Goal: Task Accomplishment & Management: Manage account settings

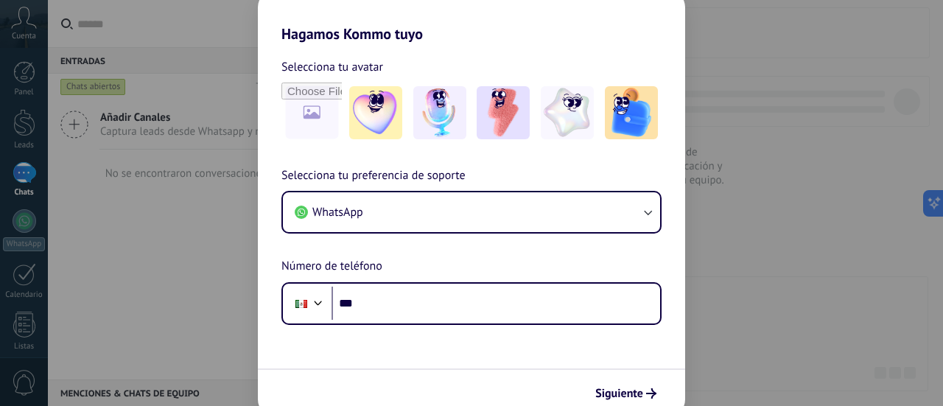
click at [25, 229] on div "Hagamos Kommo tuyo Selecciona tu avatar Selecciona tu preferencia de soporte Wh…" at bounding box center [471, 203] width 943 height 406
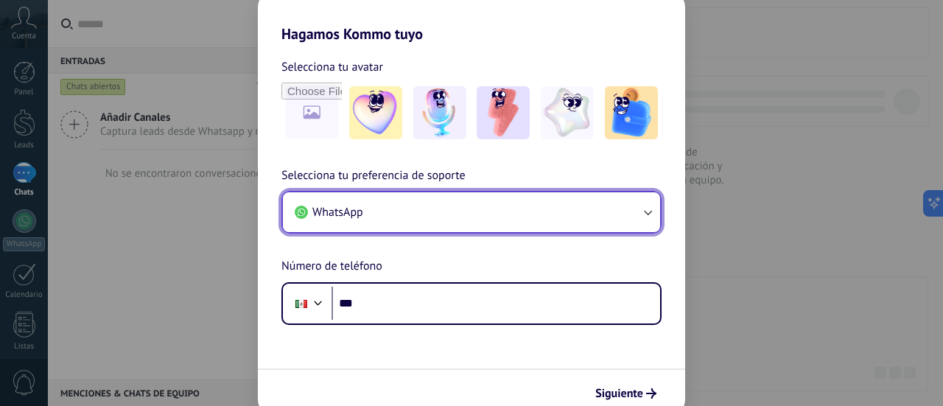
click at [423, 217] on button "WhatsApp" at bounding box center [471, 212] width 377 height 40
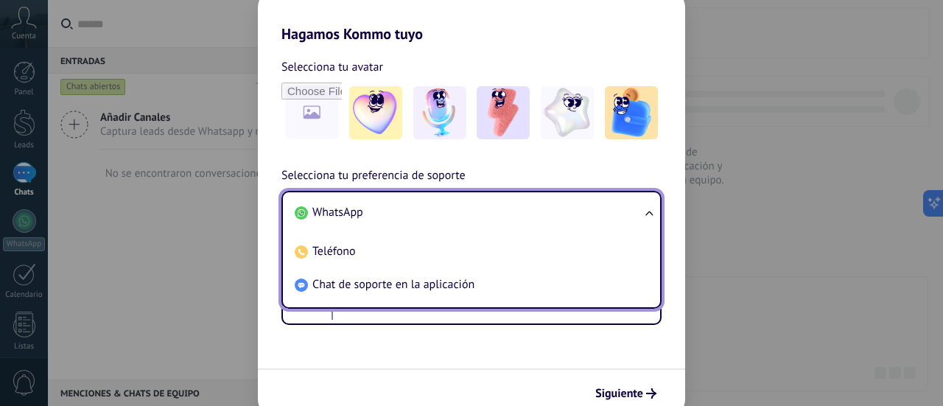
click at [423, 217] on li "WhatsApp" at bounding box center [468, 212] width 359 height 33
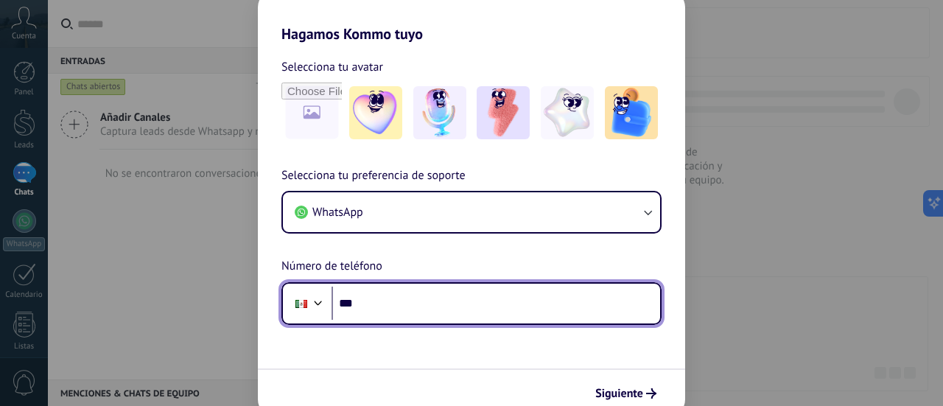
click at [384, 292] on input "***" at bounding box center [495, 303] width 328 height 34
type input "**********"
click at [390, 306] on input "**********" at bounding box center [495, 303] width 328 height 34
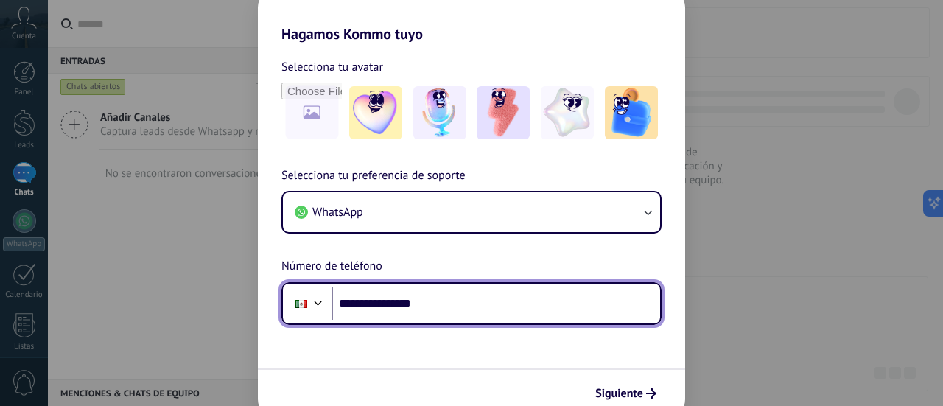
click at [390, 306] on input "**********" at bounding box center [495, 303] width 328 height 34
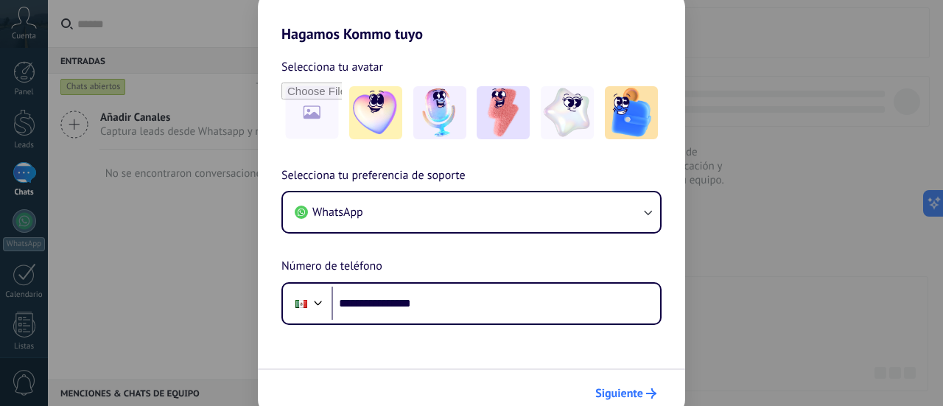
click at [628, 392] on span "Siguiente" at bounding box center [619, 393] width 48 height 10
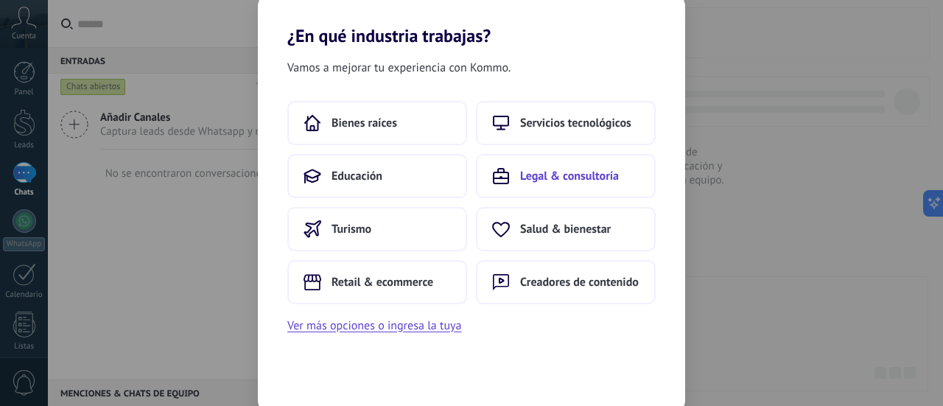
click at [555, 173] on span "Legal & consultoría" at bounding box center [569, 176] width 99 height 15
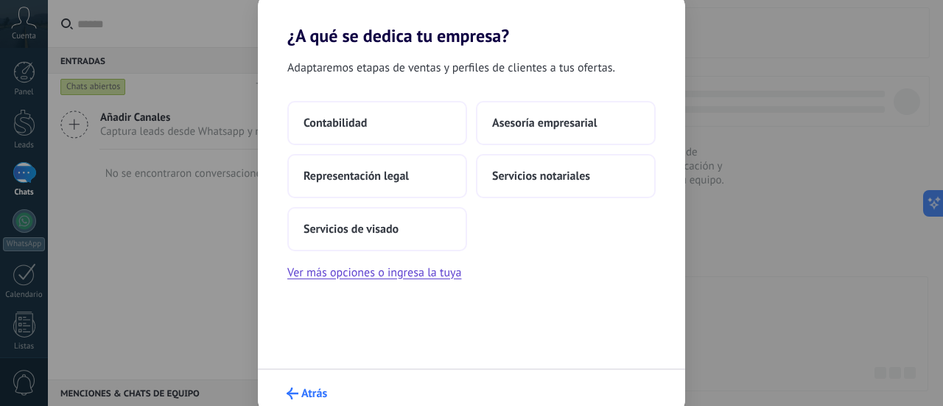
click at [300, 396] on span "Atrás" at bounding box center [306, 393] width 41 height 12
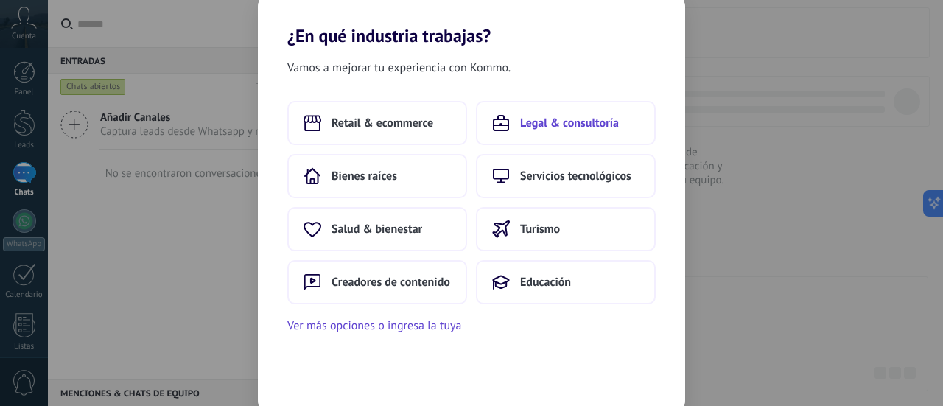
click at [570, 117] on span "Legal & consultoría" at bounding box center [569, 123] width 99 height 15
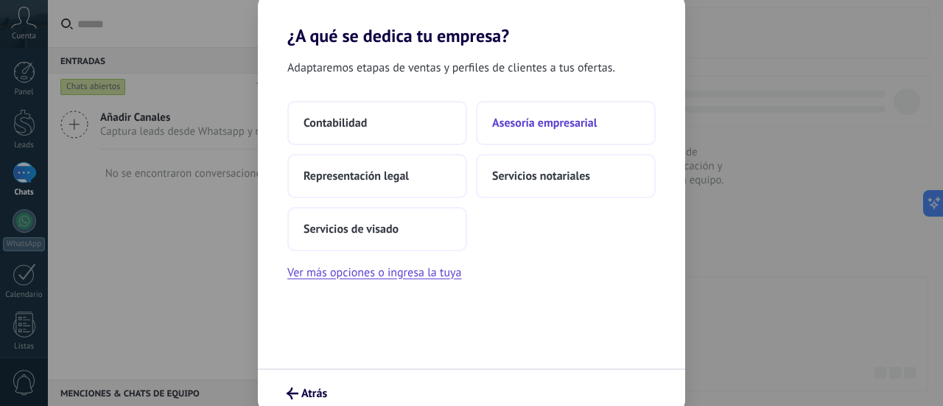
click at [577, 122] on span "Asesoría empresarial" at bounding box center [544, 123] width 105 height 15
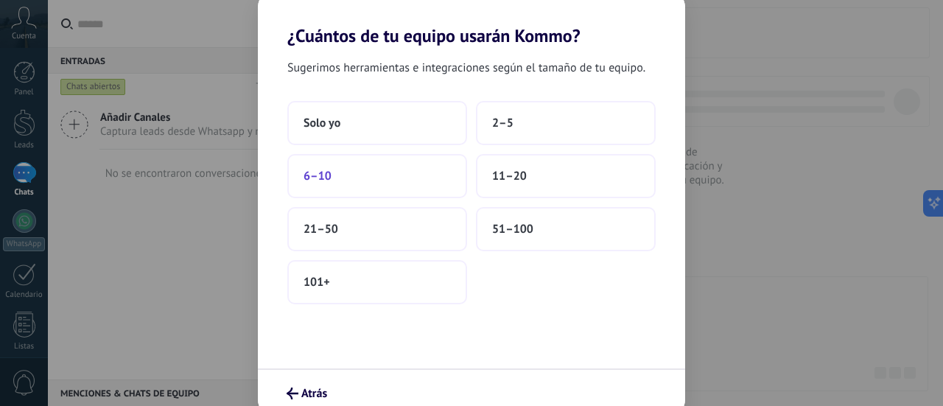
click at [346, 179] on button "6–10" at bounding box center [377, 176] width 180 height 44
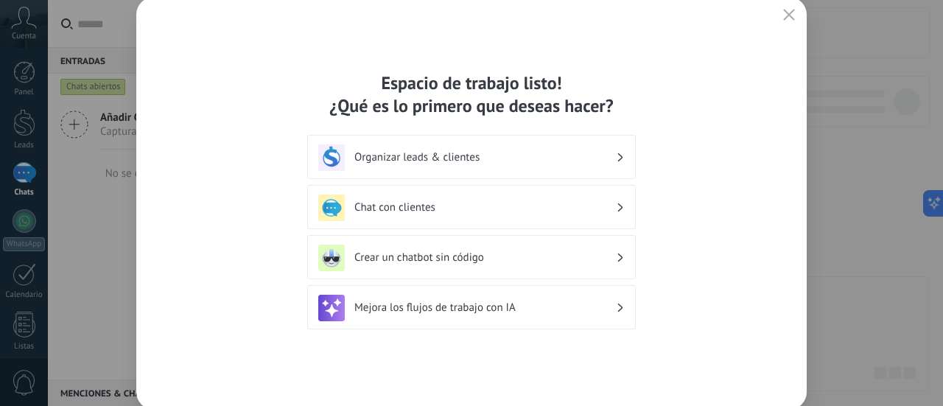
click at [540, 157] on h3 "Organizar leads & clientes" at bounding box center [484, 157] width 261 height 14
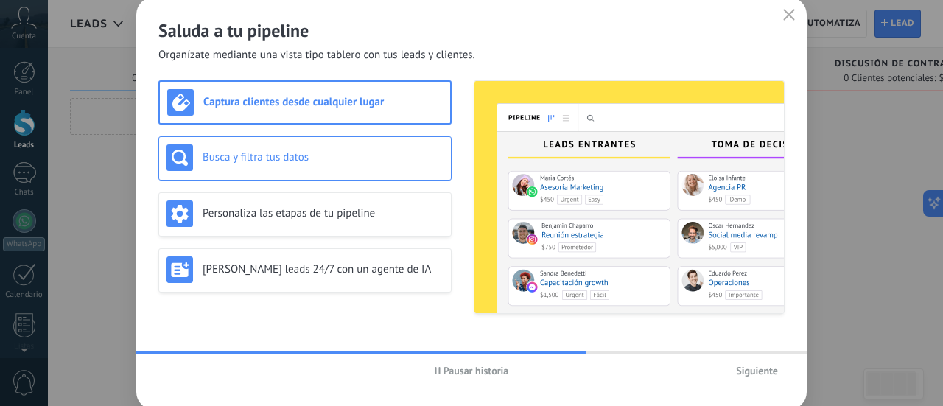
click at [256, 166] on div "Busca y filtra tus datos" at bounding box center [304, 157] width 277 height 27
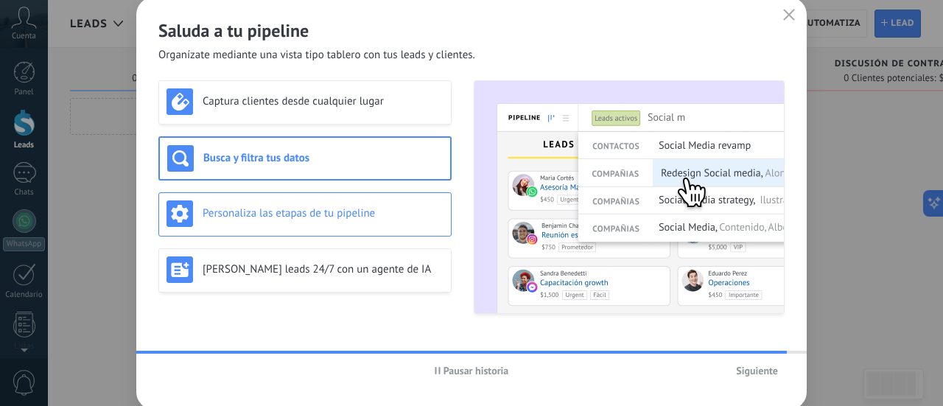
click at [259, 209] on h3 "Personaliza las etapas de tu pipeline" at bounding box center [323, 213] width 241 height 14
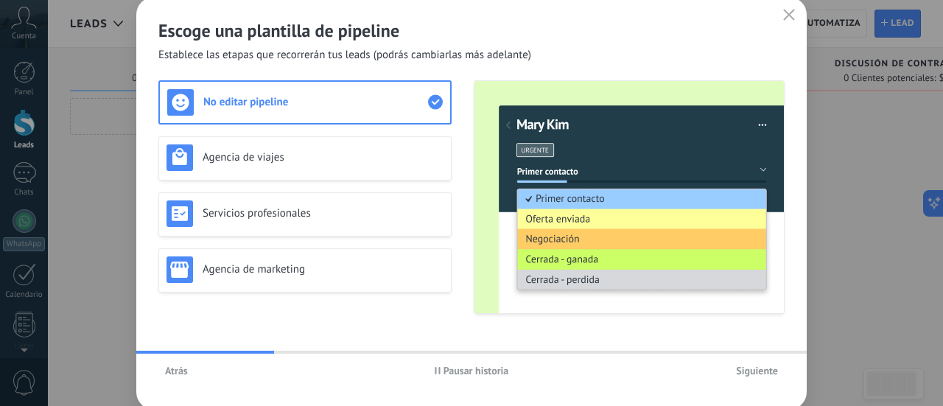
click at [174, 375] on span "Atrás" at bounding box center [176, 370] width 23 height 10
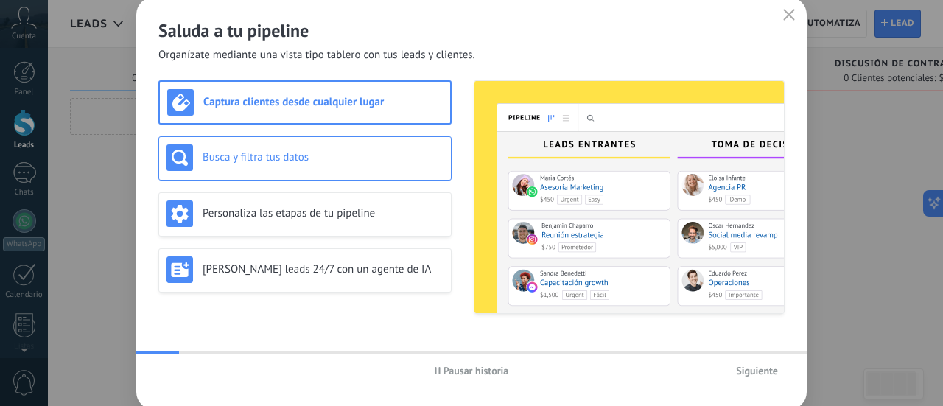
click at [287, 142] on div "Busca y filtra tus datos" at bounding box center [304, 158] width 293 height 44
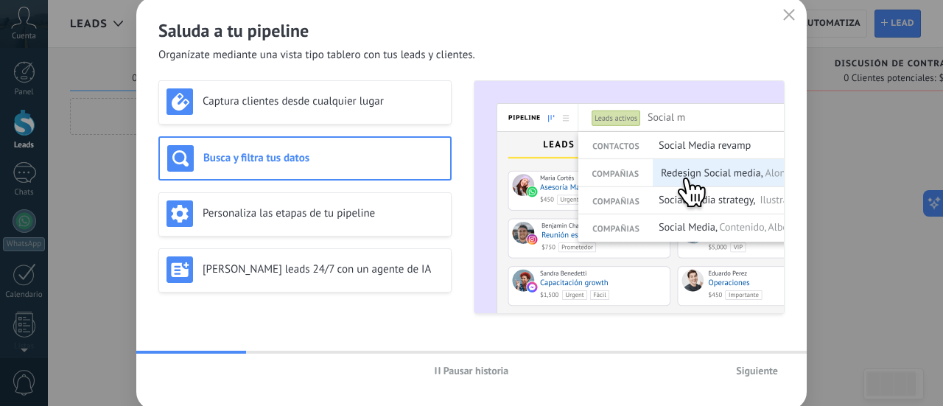
click at [750, 369] on span "Siguiente" at bounding box center [757, 370] width 42 height 10
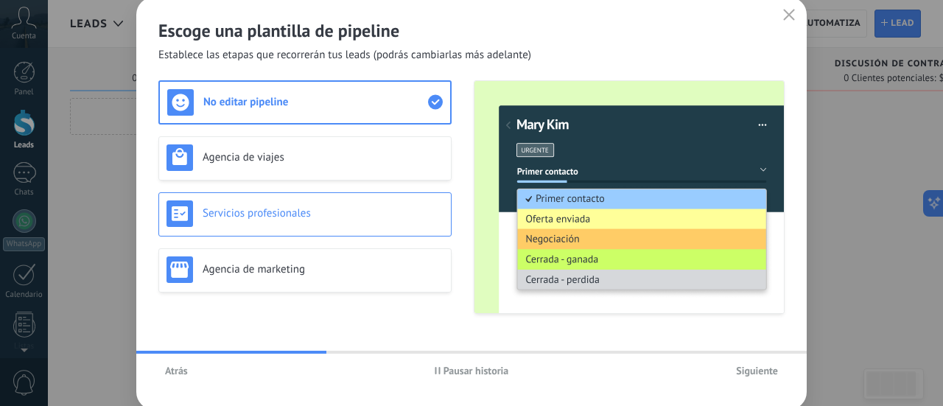
click at [266, 217] on h3 "Servicios profesionales" at bounding box center [323, 213] width 241 height 14
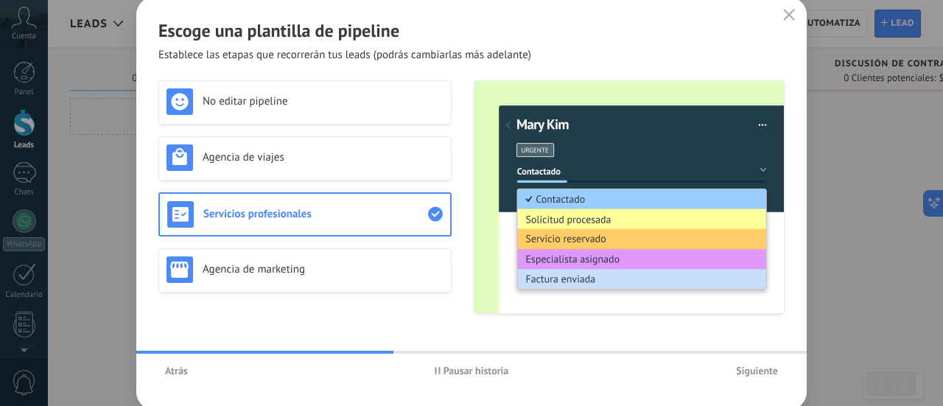
click at [751, 368] on span "Siguiente" at bounding box center [757, 370] width 42 height 10
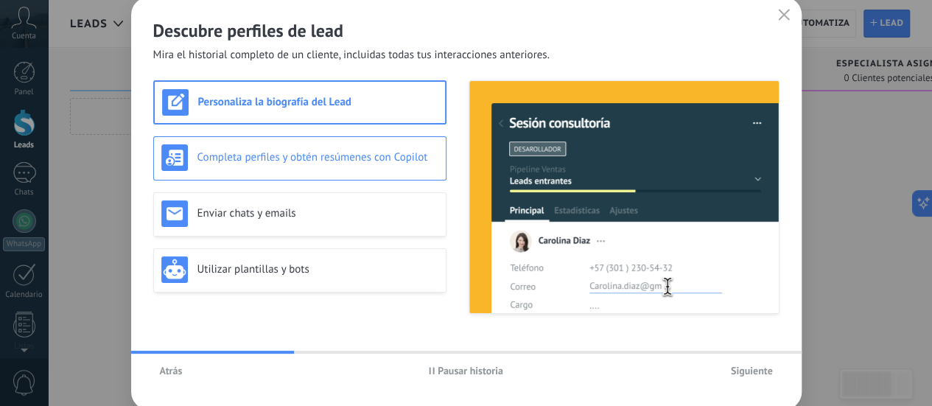
click at [244, 154] on h3 "Completa perfiles y obtén resúmenes con Copilot" at bounding box center [317, 157] width 241 height 14
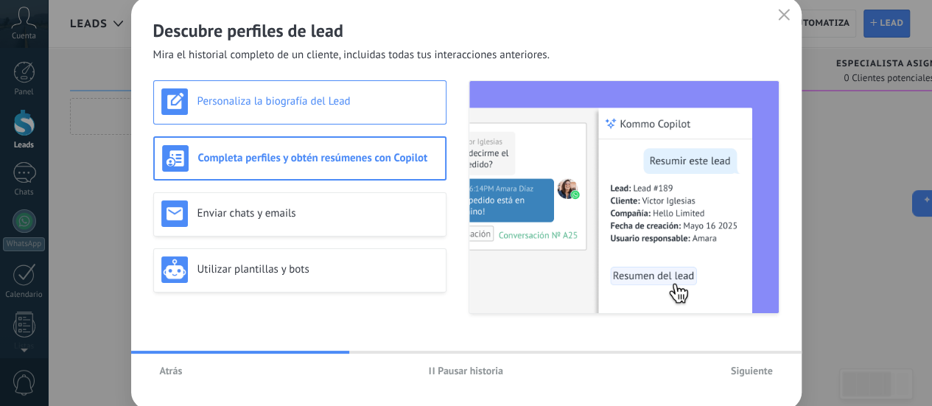
click at [240, 104] on h3 "Personaliza la biografía del Lead" at bounding box center [317, 101] width 241 height 14
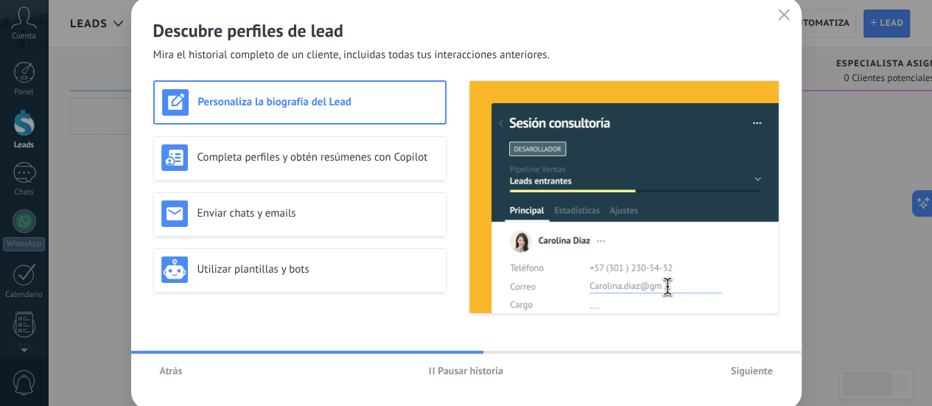
click at [432, 363] on button "Pausar historia" at bounding box center [466, 370] width 88 height 22
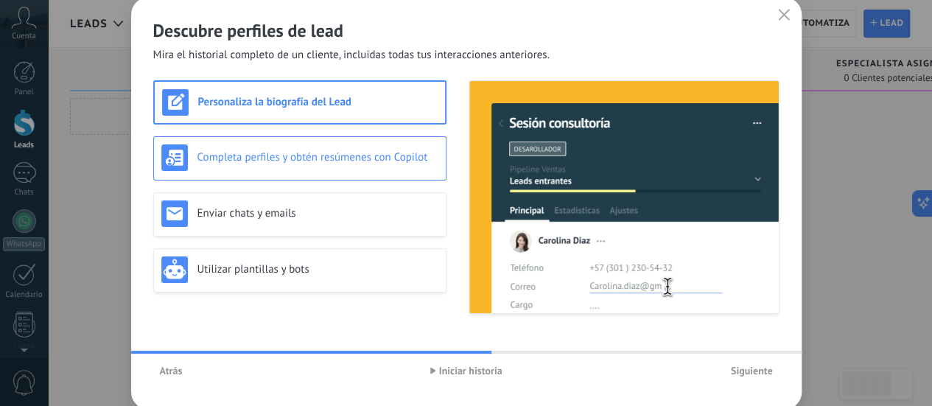
click at [236, 172] on div "Completa perfiles y obtén resúmenes con Copilot" at bounding box center [299, 158] width 293 height 44
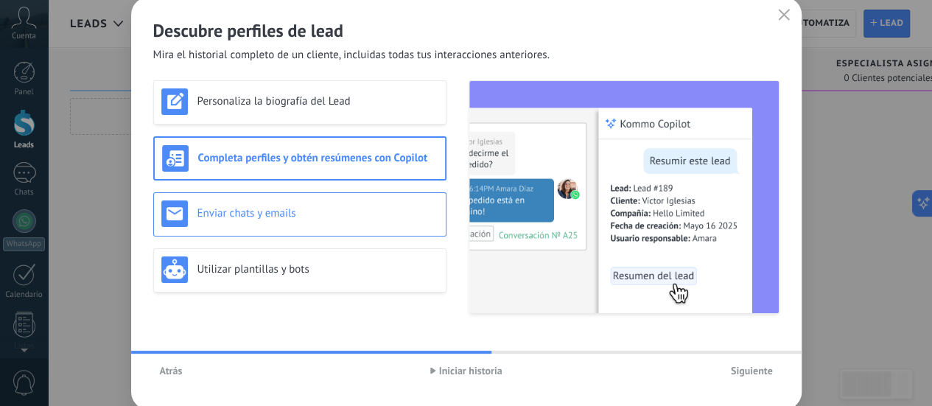
click at [256, 219] on h3 "Enviar chats y emails" at bounding box center [317, 213] width 241 height 14
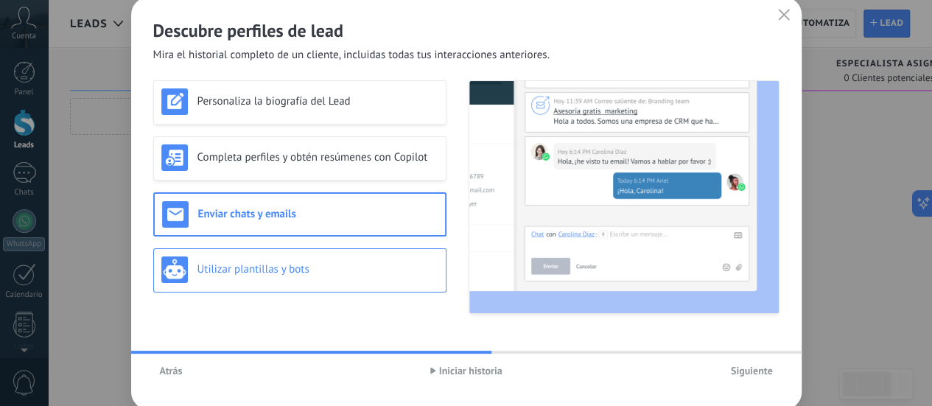
click at [250, 257] on div "Utilizar plantillas y bots" at bounding box center [299, 269] width 277 height 27
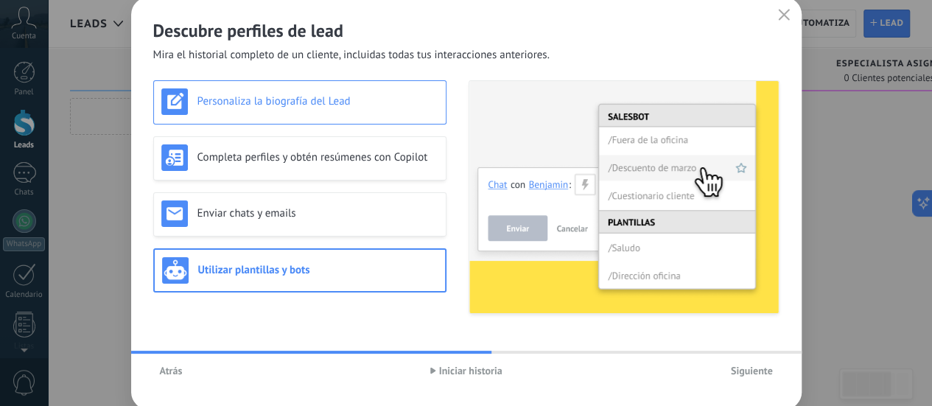
click at [247, 101] on h3 "Personaliza la biografía del Lead" at bounding box center [317, 101] width 241 height 14
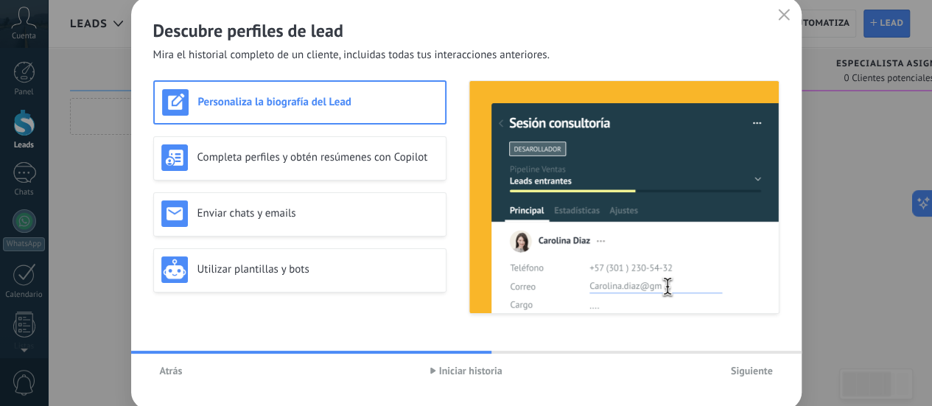
click at [742, 365] on span "Siguiente" at bounding box center [752, 370] width 42 height 10
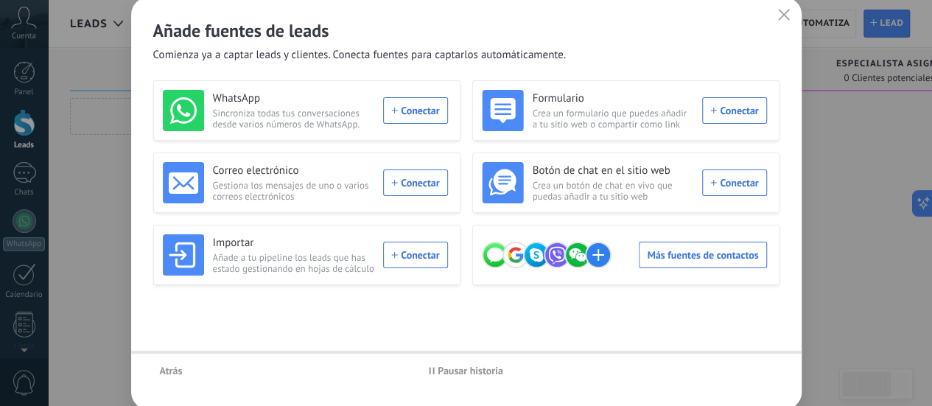
click at [743, 366] on div "Atrás Pausar historia" at bounding box center [466, 370] width 670 height 34
click at [448, 370] on span "Pausar historia" at bounding box center [470, 370] width 66 height 10
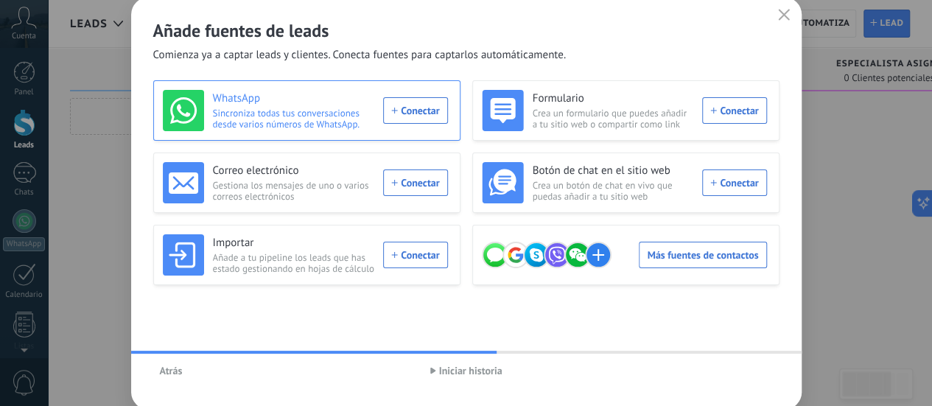
click at [423, 110] on div "WhatsApp Sincroniza todas tus conversaciones desde varios números de WhatsApp. …" at bounding box center [305, 110] width 285 height 41
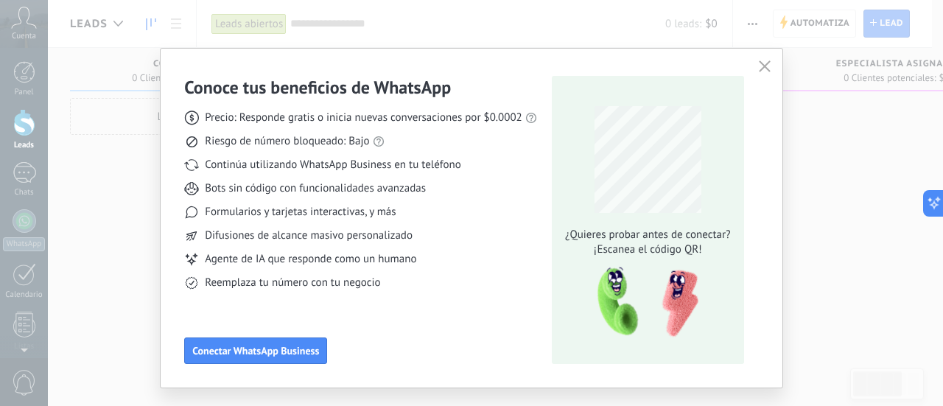
click at [645, 245] on span "¡Escanea el código QR!" at bounding box center [647, 249] width 174 height 15
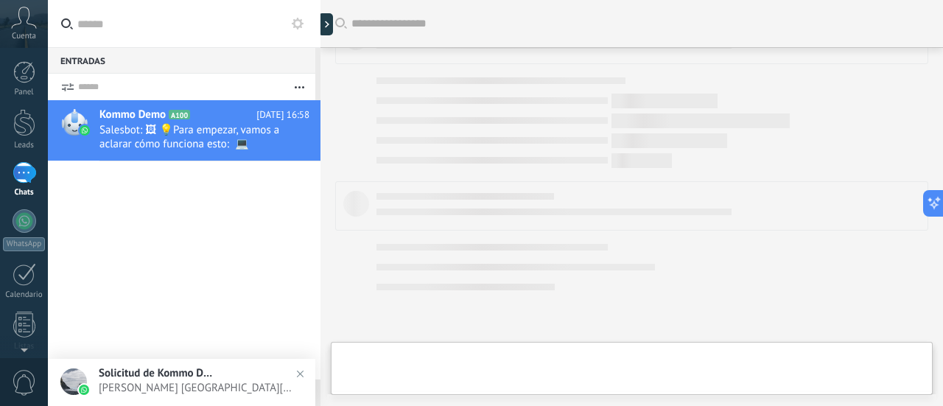
scroll to position [625, 0]
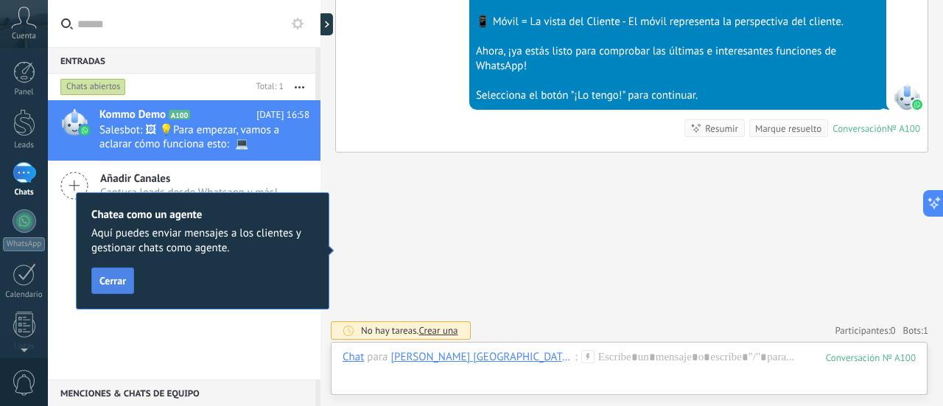
click at [110, 272] on button "Cerrar" at bounding box center [112, 280] width 43 height 27
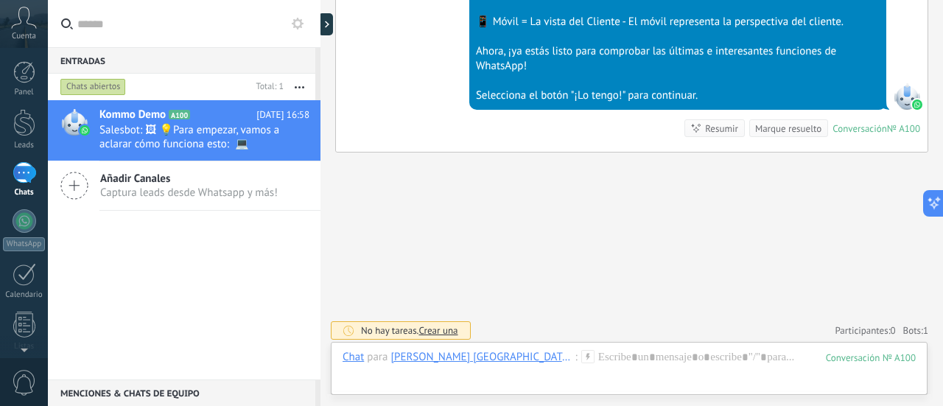
click at [110, 272] on div "Kommo Demo A100 [DATE] 16:58 Salesbot: 🖼 💡Para empezar, vamos a aclarar cómo fu…" at bounding box center [184, 239] width 272 height 279
click at [598, 362] on div at bounding box center [628, 372] width 573 height 44
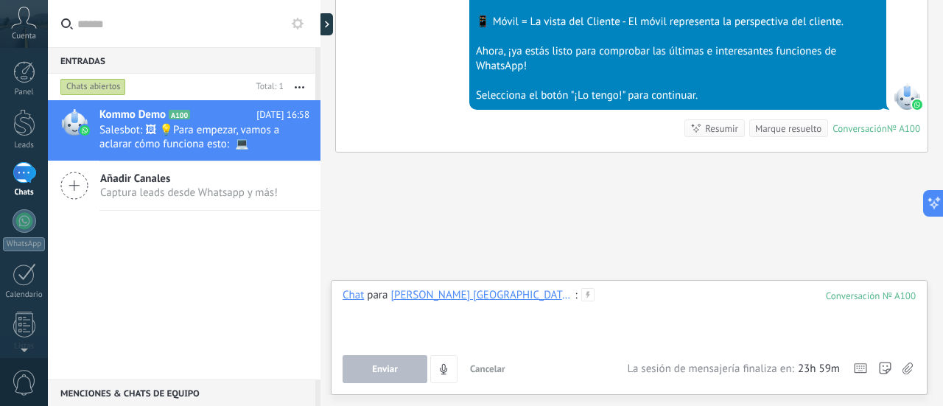
click at [460, 326] on div at bounding box center [628, 316] width 573 height 56
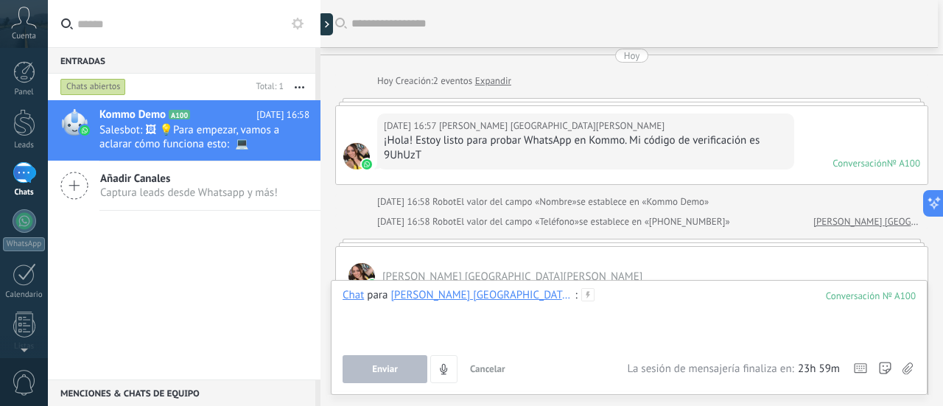
scroll to position [0, 0]
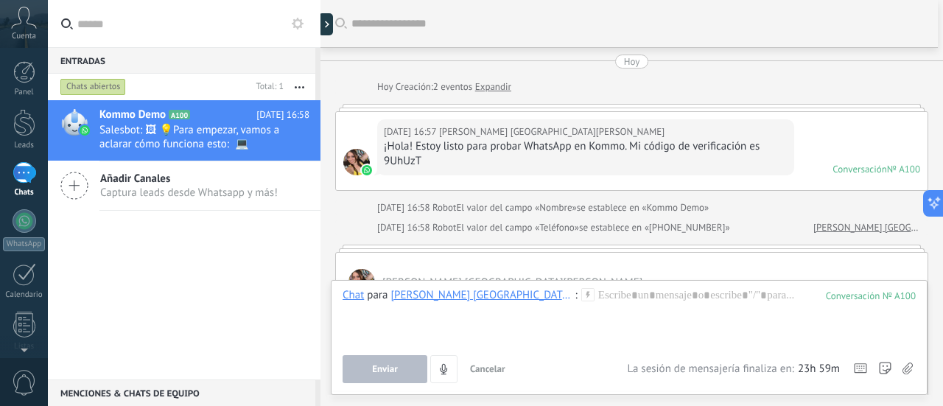
click at [463, 160] on div "¡Hola! Estoy listo para probar WhatsApp en Kommo. Mi código de verificación es …" at bounding box center [586, 153] width 404 height 29
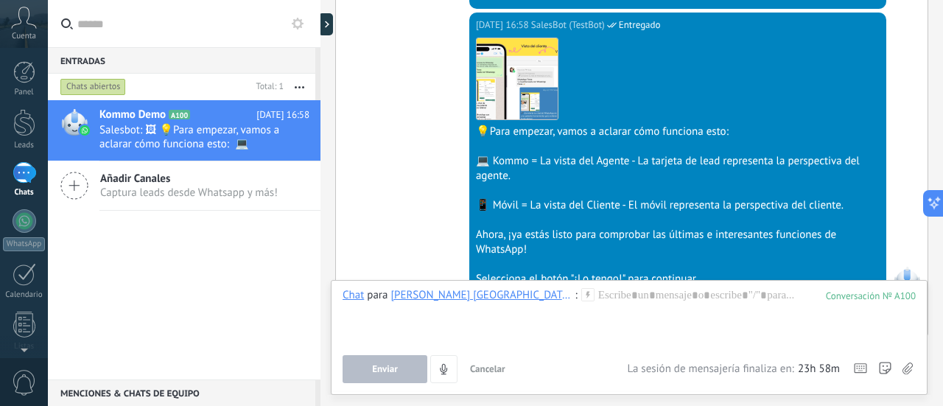
scroll to position [515, 0]
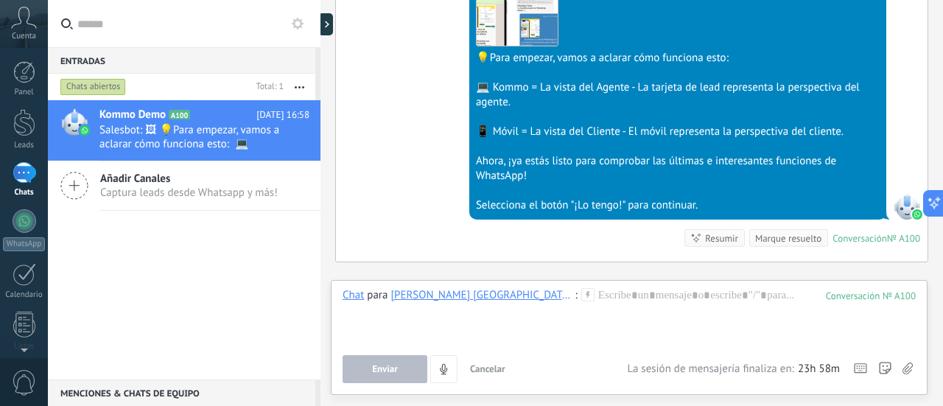
click at [539, 141] on div at bounding box center [678, 146] width 404 height 15
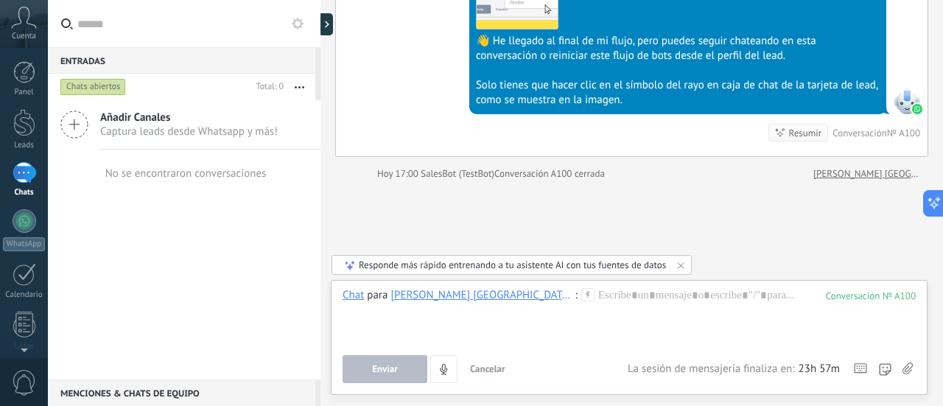
scroll to position [1331, 0]
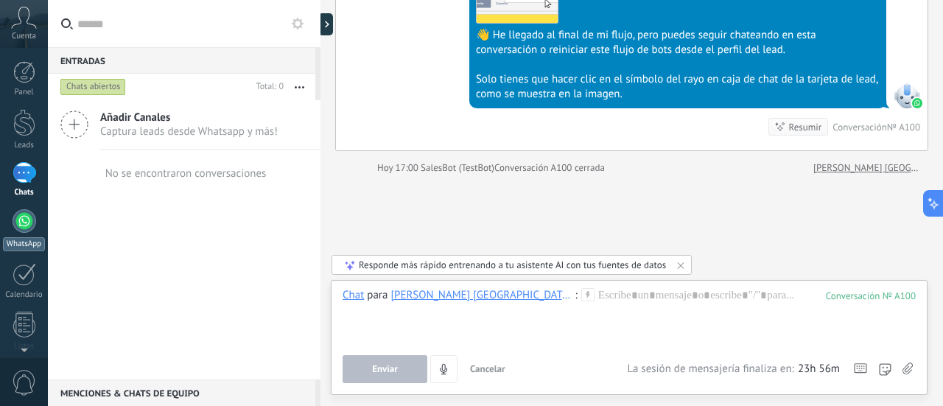
click at [28, 225] on div at bounding box center [25, 221] width 24 height 24
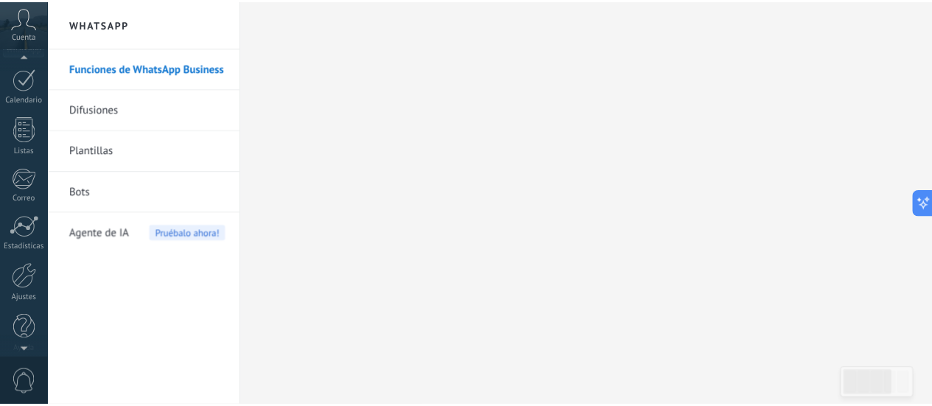
scroll to position [205, 0]
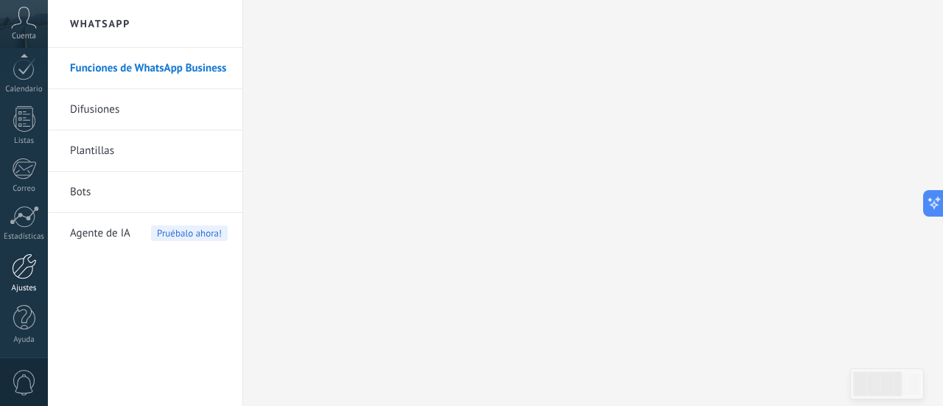
click at [25, 266] on div at bounding box center [24, 266] width 25 height 26
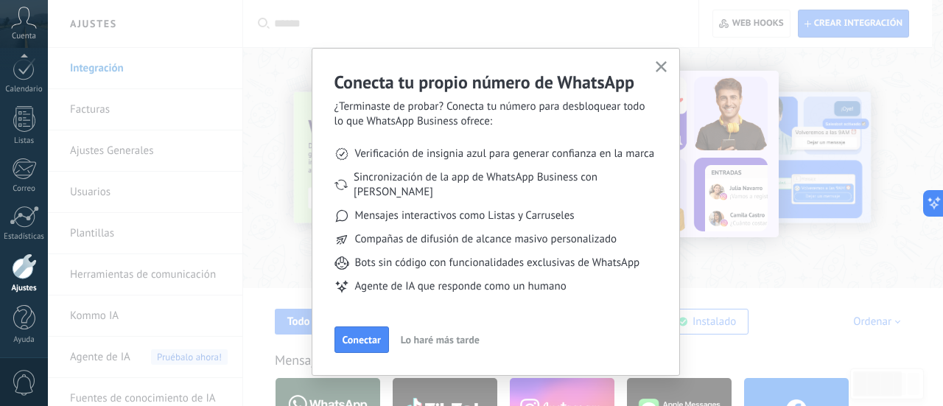
click at [655, 71] on use "button" at bounding box center [660, 66] width 11 height 11
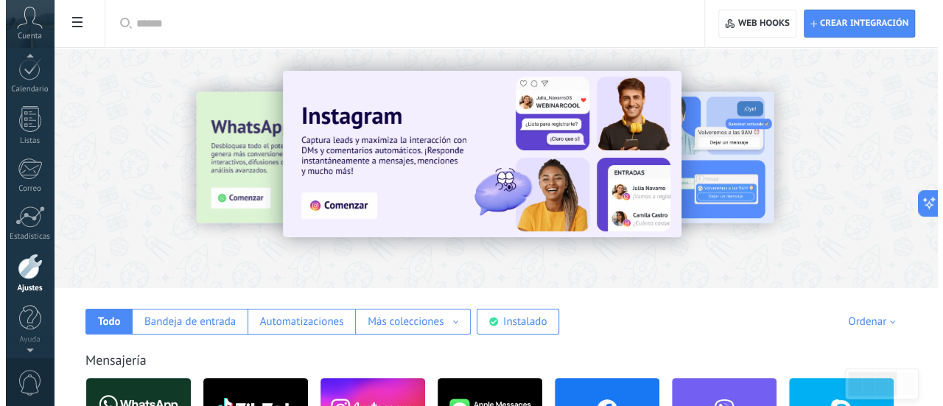
scroll to position [197, 0]
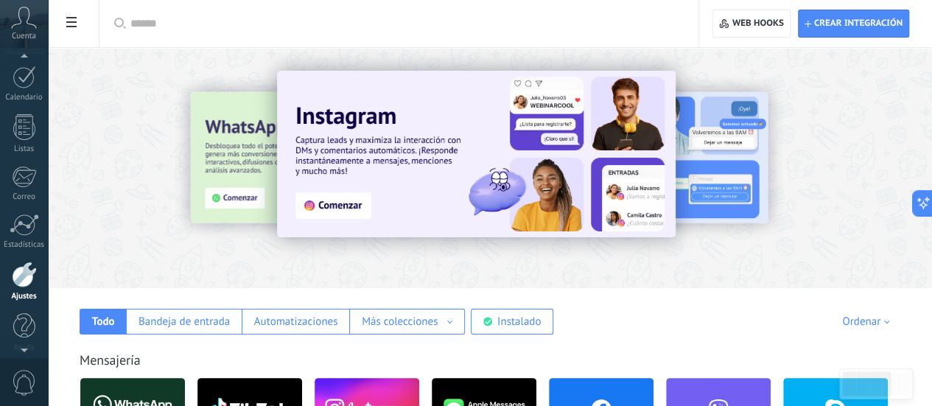
click at [19, 29] on div "Cuenta" at bounding box center [24, 24] width 48 height 48
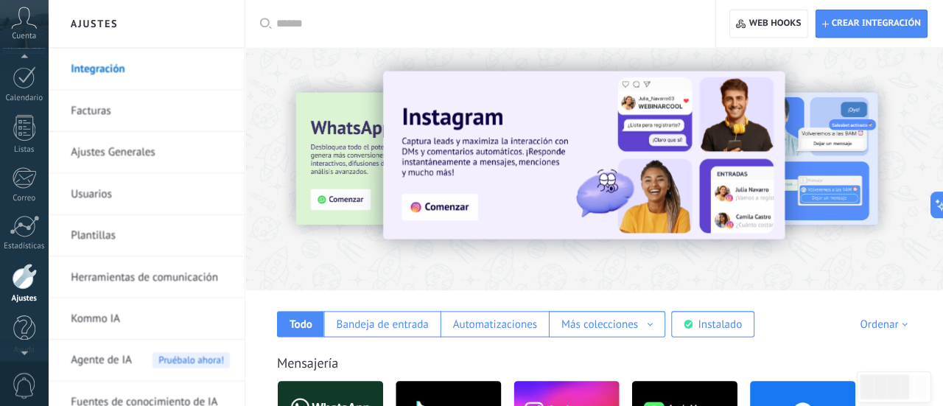
click at [19, 29] on div "Cuenta" at bounding box center [24, 24] width 48 height 48
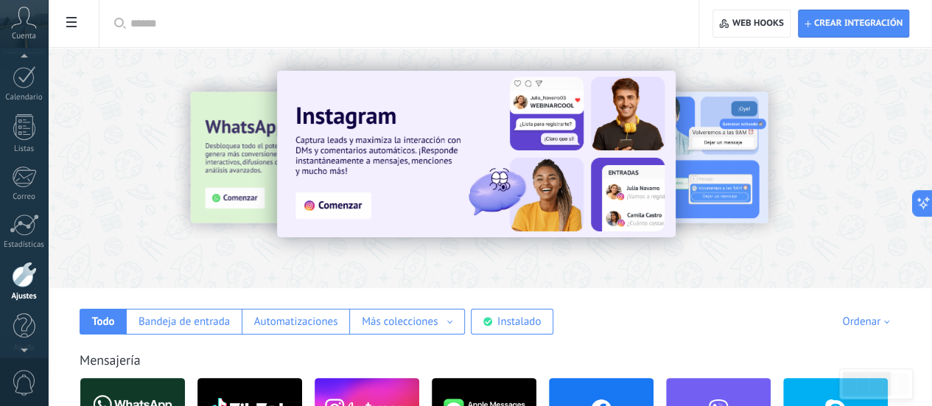
click at [19, 29] on div "Cuenta" at bounding box center [24, 24] width 48 height 48
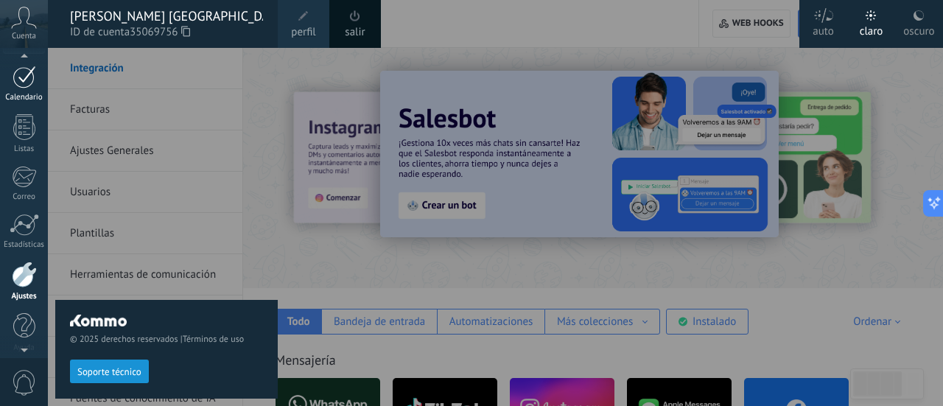
click at [19, 98] on div "Calendario" at bounding box center [24, 98] width 43 height 10
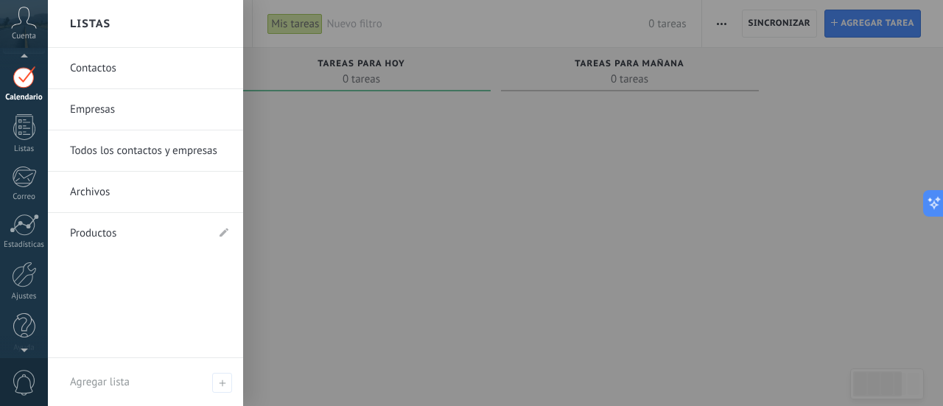
click at [91, 228] on link "Productos" at bounding box center [138, 233] width 136 height 41
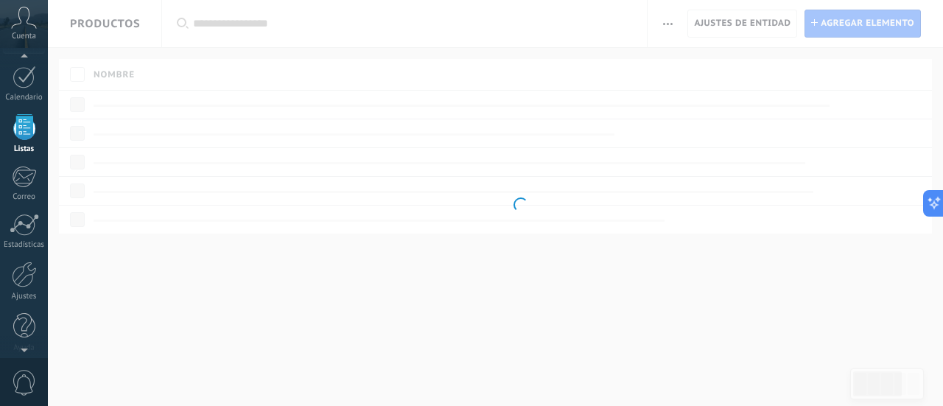
scroll to position [144, 0]
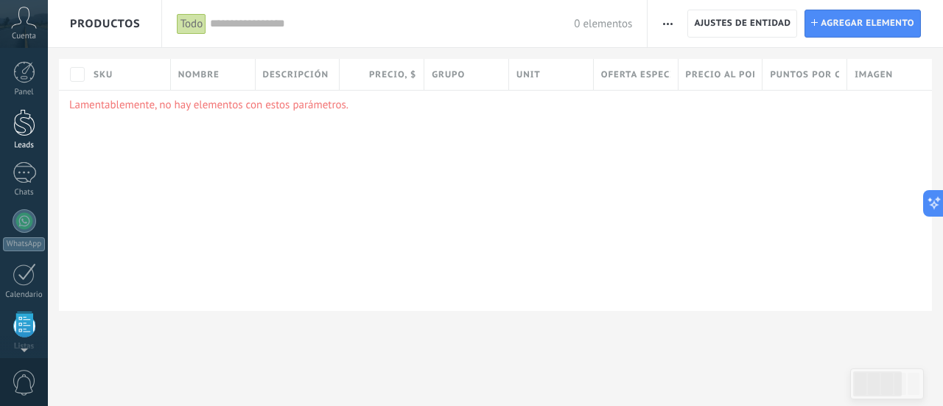
click at [26, 119] on div at bounding box center [24, 122] width 22 height 27
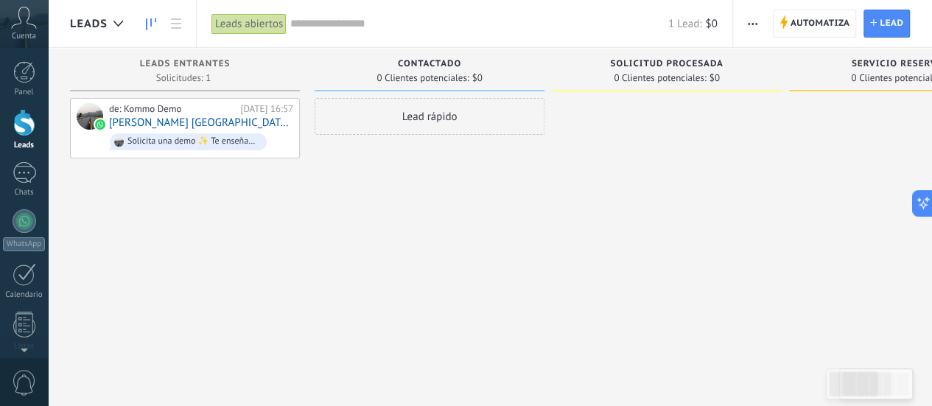
click at [432, 160] on div "Lead rápido" at bounding box center [429, 205] width 230 height 214
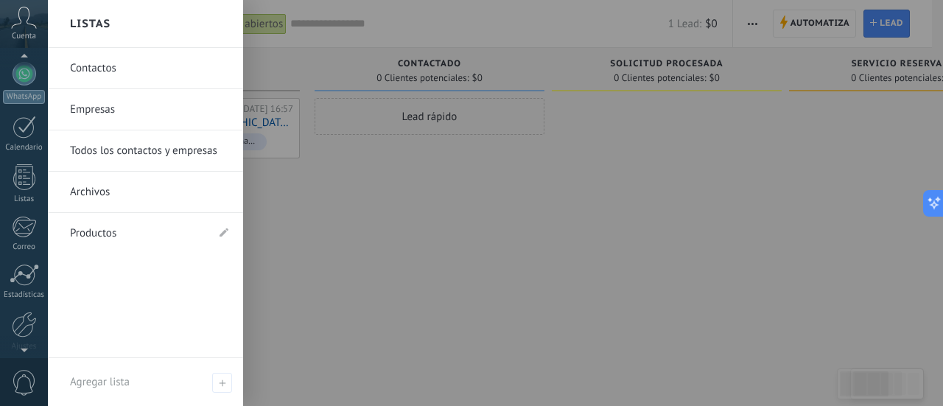
click at [87, 197] on link "Archivos" at bounding box center [149, 192] width 158 height 41
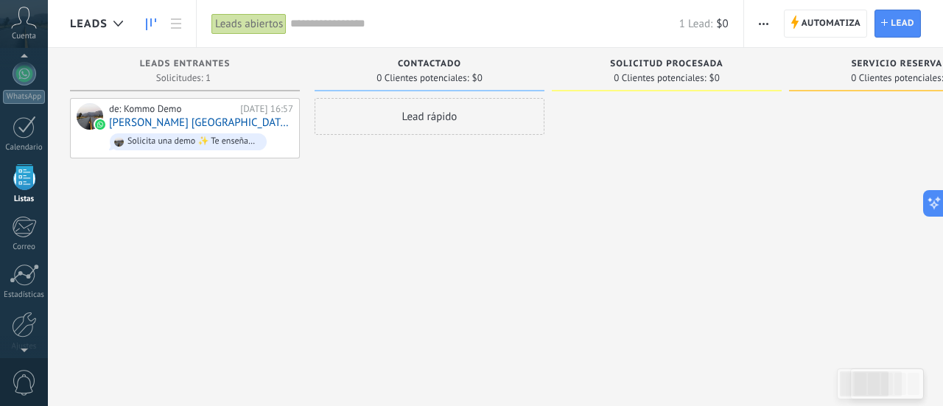
click at [87, 197] on body ".abccls-1,.abccls-2{fill-rule:evenodd}.abccls-2{fill:#fff} .abfcls-1{fill:none}…" at bounding box center [471, 203] width 943 height 406
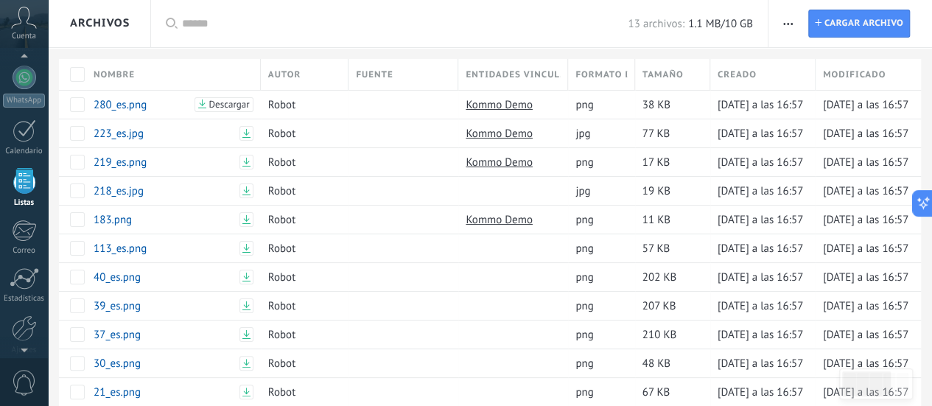
click at [80, 80] on div "Nombre Autor Fuente Entidades vinculadas Formato de archivo Tamaño Creado Modif…" at bounding box center [495, 261] width 873 height 404
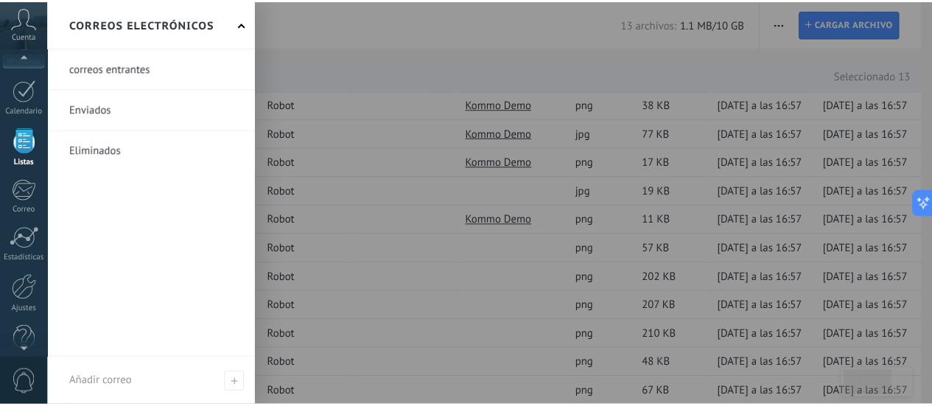
scroll to position [205, 0]
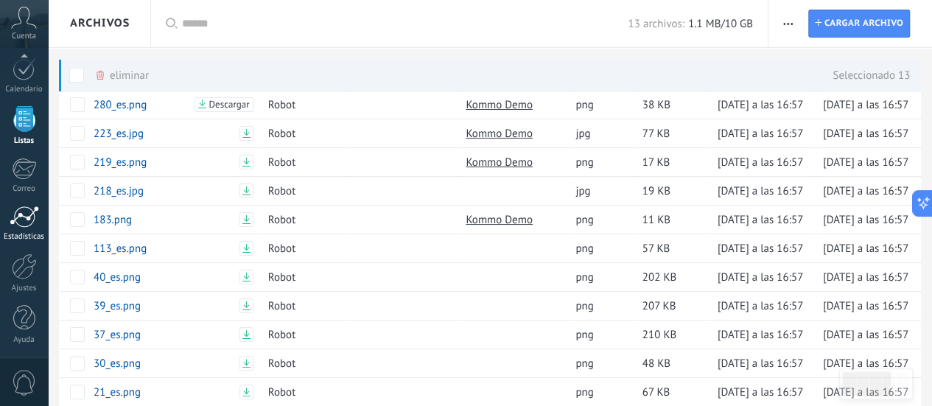
click at [24, 221] on div at bounding box center [24, 216] width 29 height 22
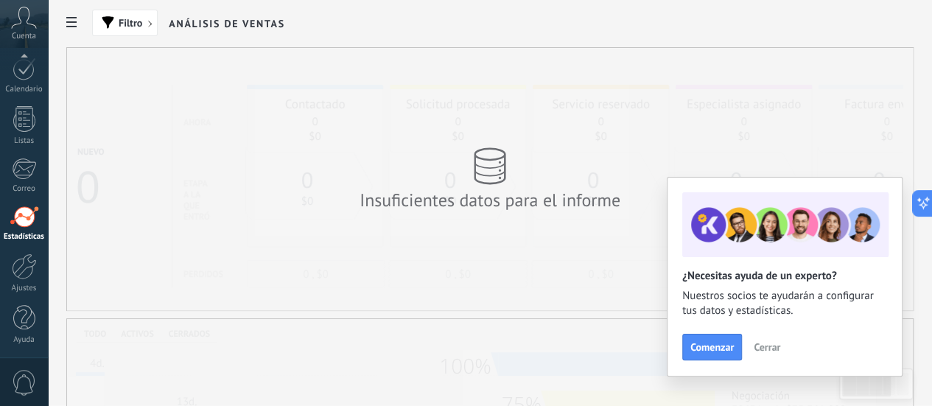
click at [760, 354] on button "Cerrar" at bounding box center [767, 347] width 40 height 22
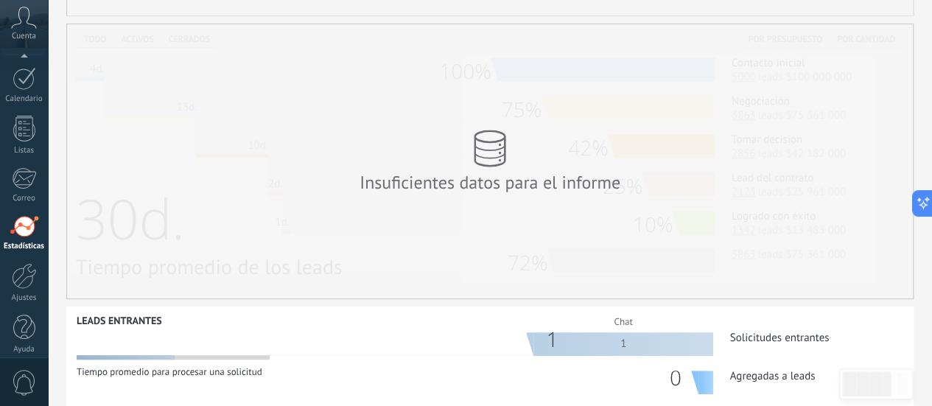
scroll to position [205, 0]
click at [23, 24] on icon at bounding box center [24, 18] width 26 height 22
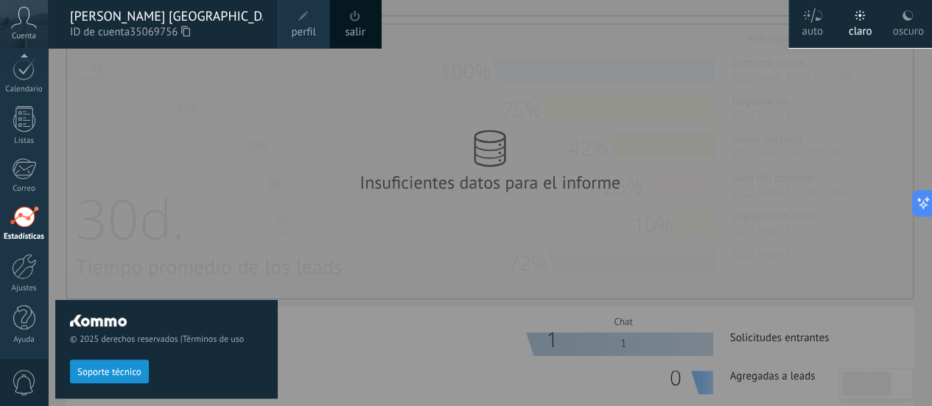
click at [23, 24] on icon at bounding box center [24, 18] width 26 height 22
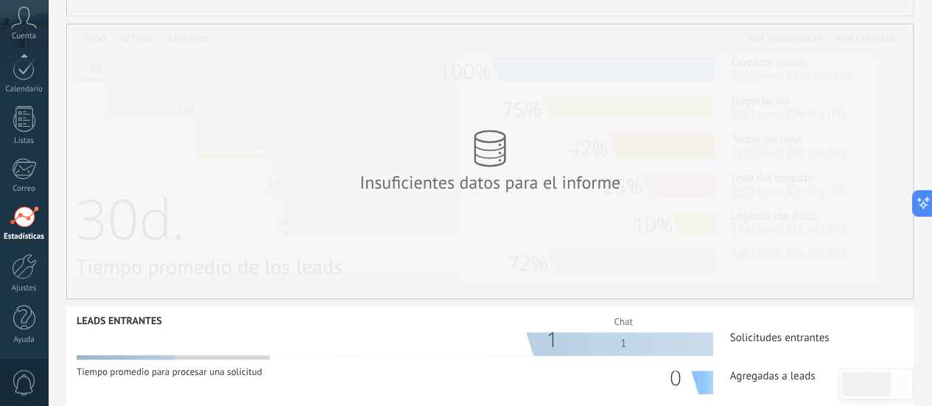
click at [23, 24] on icon at bounding box center [24, 18] width 26 height 22
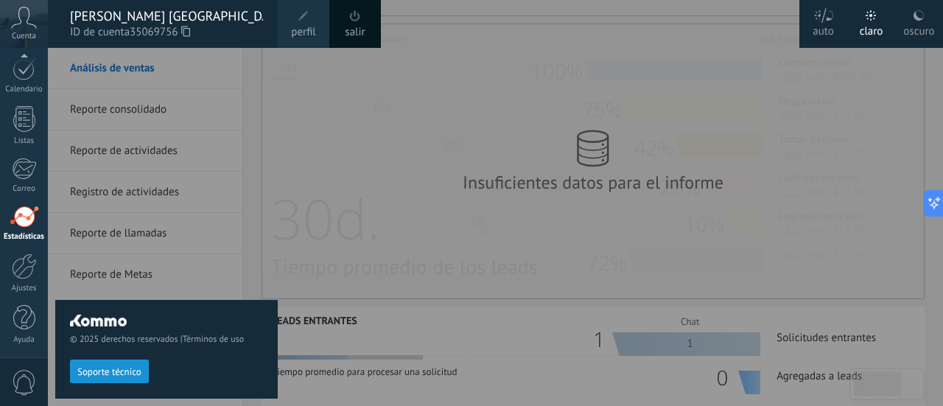
click at [23, 21] on icon at bounding box center [24, 18] width 26 height 22
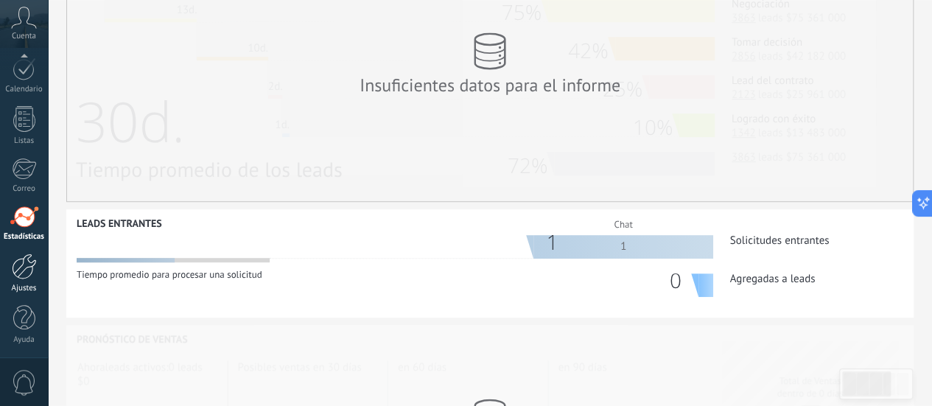
scroll to position [568, 0]
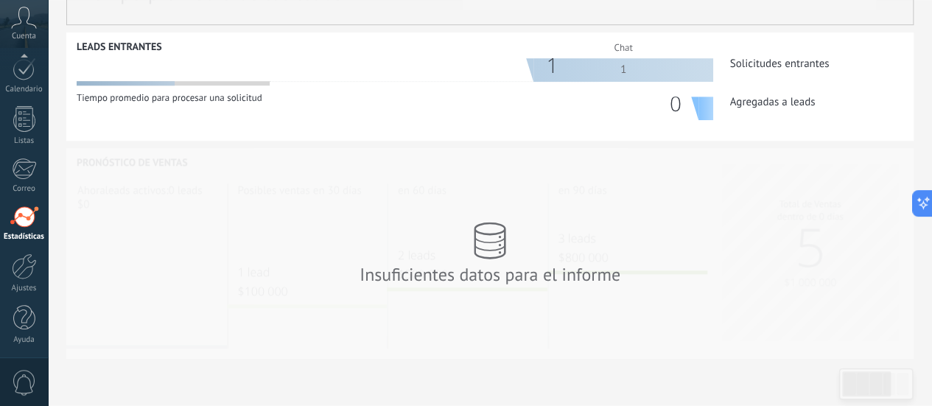
click at [26, 372] on span "0" at bounding box center [24, 383] width 25 height 26
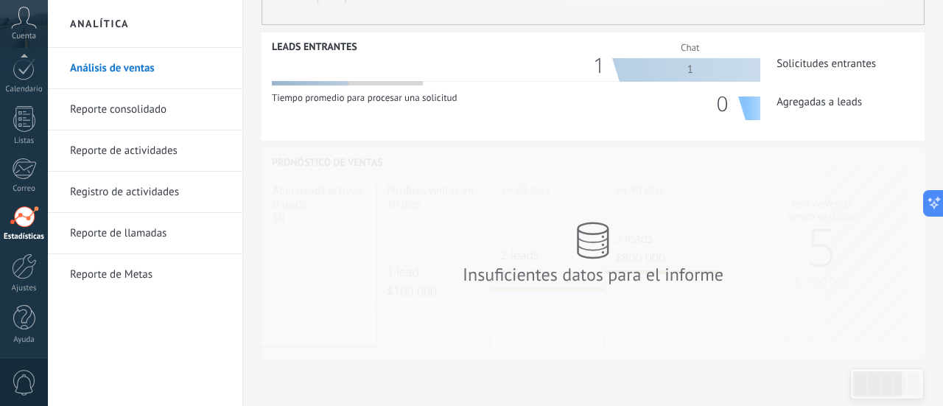
click at [26, 372] on span "0" at bounding box center [24, 383] width 25 height 26
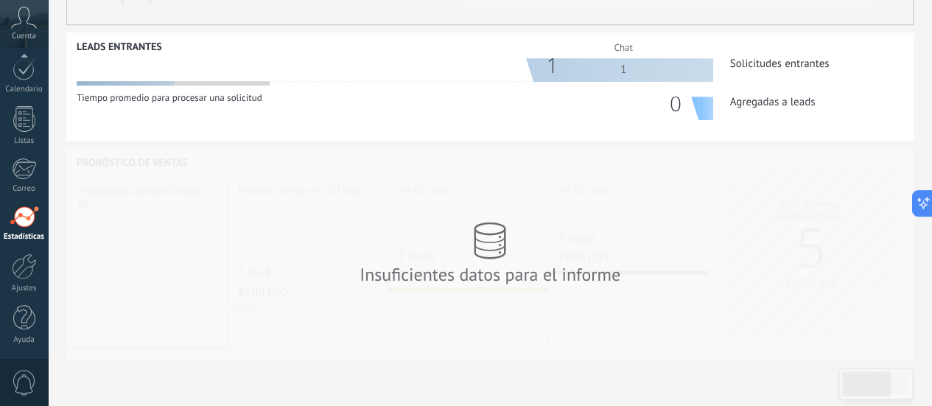
click at [25, 372] on span "0" at bounding box center [24, 383] width 25 height 26
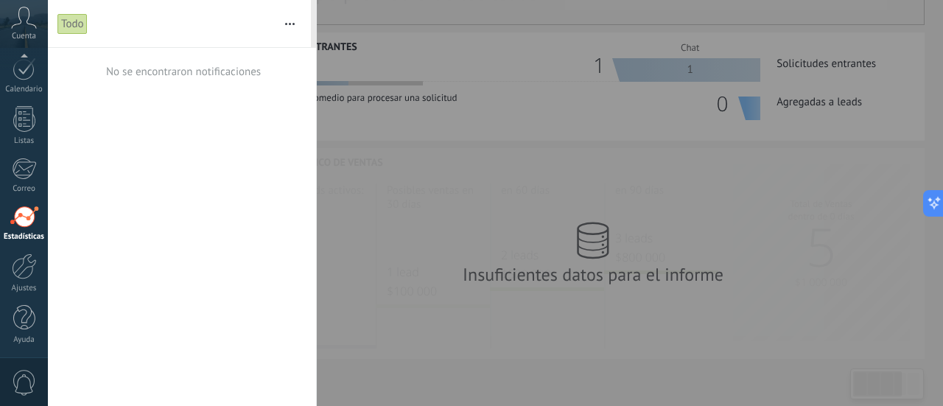
click at [24, 370] on span "0" at bounding box center [24, 383] width 25 height 26
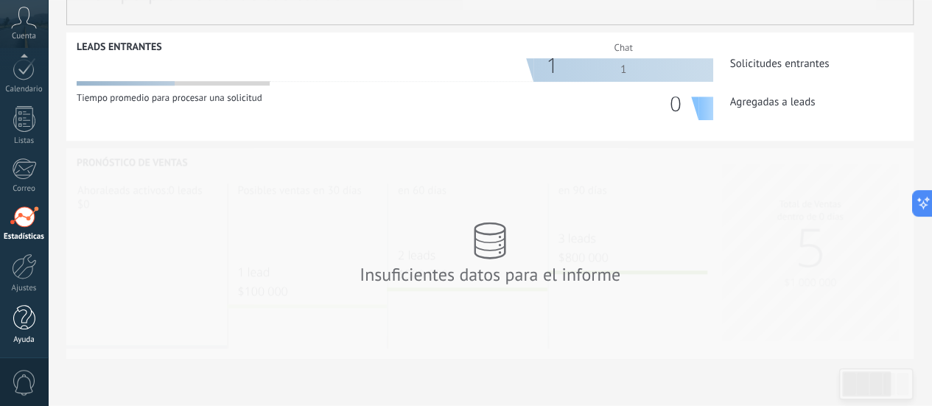
click at [22, 325] on div at bounding box center [24, 318] width 22 height 26
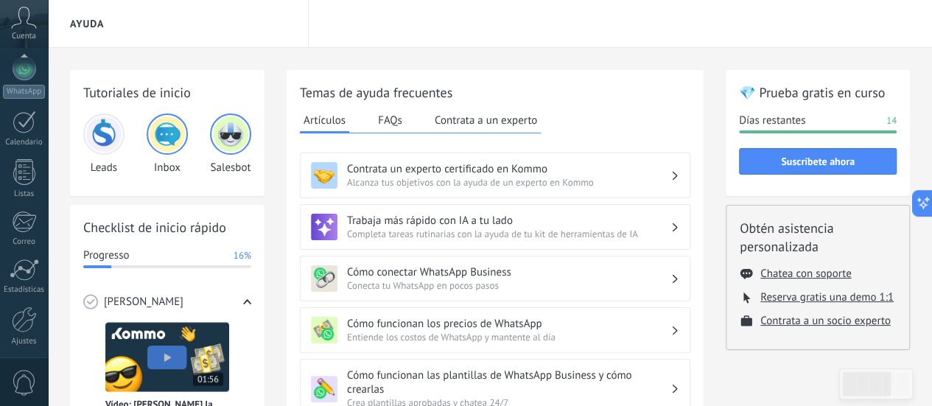
scroll to position [205, 0]
